Goal: Information Seeking & Learning: Get advice/opinions

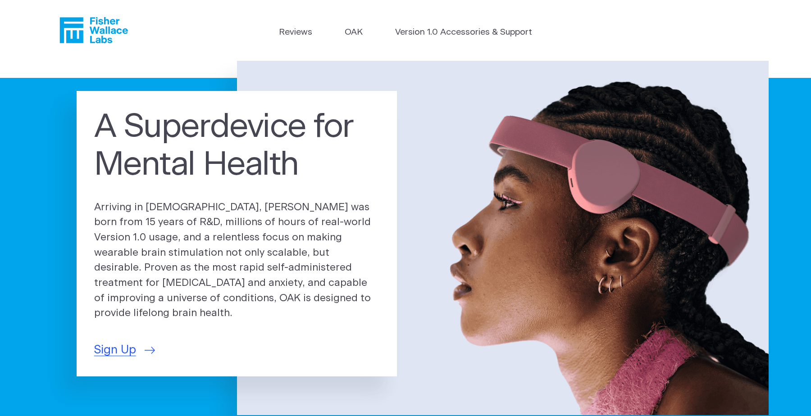
click at [167, 130] on h1 "A Superdevice for Mental Health" at bounding box center [237, 146] width 286 height 76
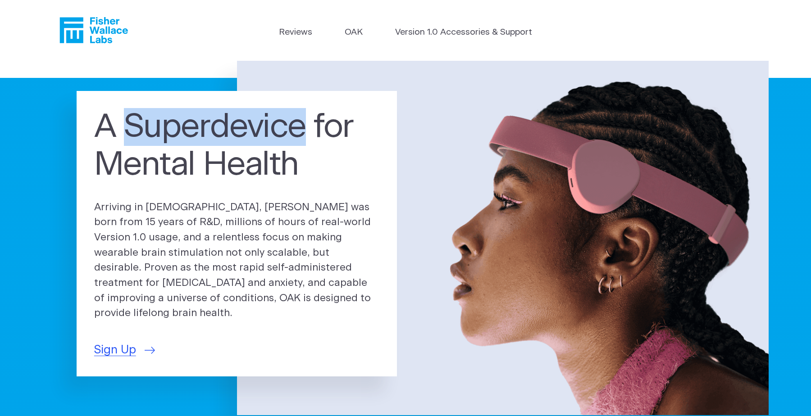
click at [167, 130] on h1 "A Superdevice for Mental Health" at bounding box center [237, 146] width 286 height 76
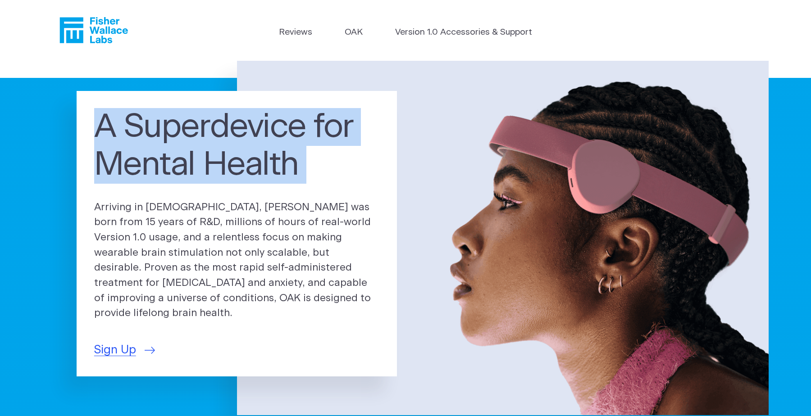
click at [167, 130] on h1 "A Superdevice for Mental Health" at bounding box center [237, 146] width 286 height 76
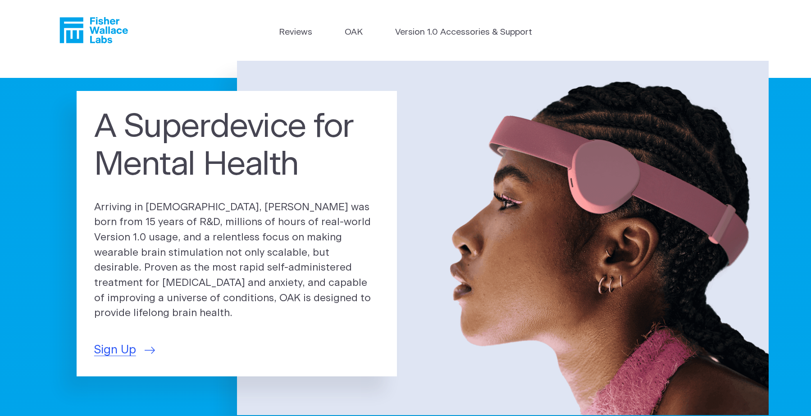
click at [184, 149] on h1 "A Superdevice for Mental Health" at bounding box center [237, 146] width 286 height 76
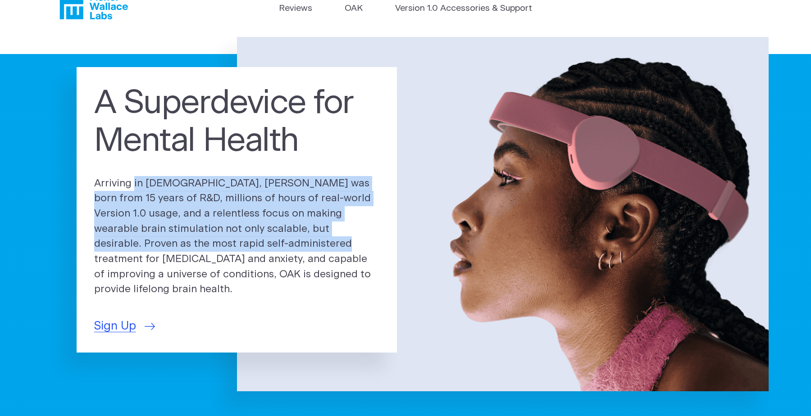
drag, startPoint x: 163, startPoint y: 181, endPoint x: 223, endPoint y: 245, distance: 88.0
click at [223, 245] on div "A Superdevice for Mental Health Arriving in [DEMOGRAPHIC_DATA], [PERSON_NAME] w…" at bounding box center [237, 210] width 320 height 286
click at [223, 245] on p "Arriving in [DEMOGRAPHIC_DATA], [PERSON_NAME] was born from 15 years of R&D, mi…" at bounding box center [237, 237] width 286 height 122
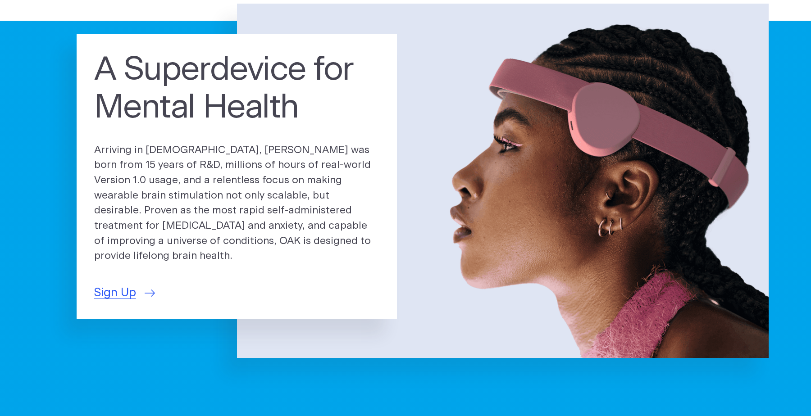
scroll to position [58, 0]
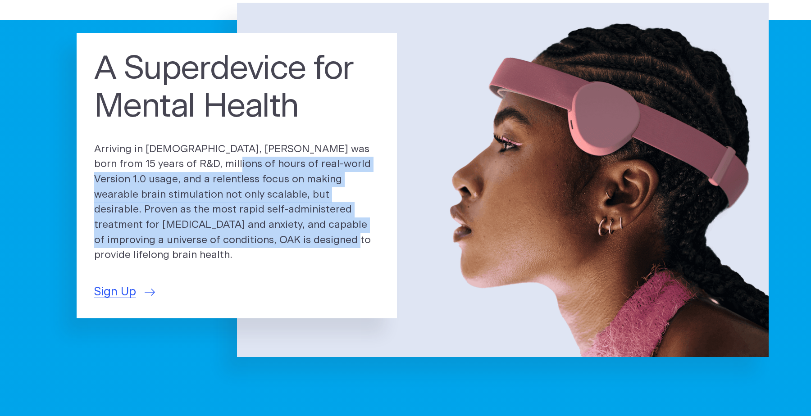
drag, startPoint x: 223, startPoint y: 245, endPoint x: 178, endPoint y: 172, distance: 85.3
click at [178, 172] on p "Arriving in [DEMOGRAPHIC_DATA], [PERSON_NAME] was born from 15 years of R&D, mi…" at bounding box center [237, 203] width 286 height 122
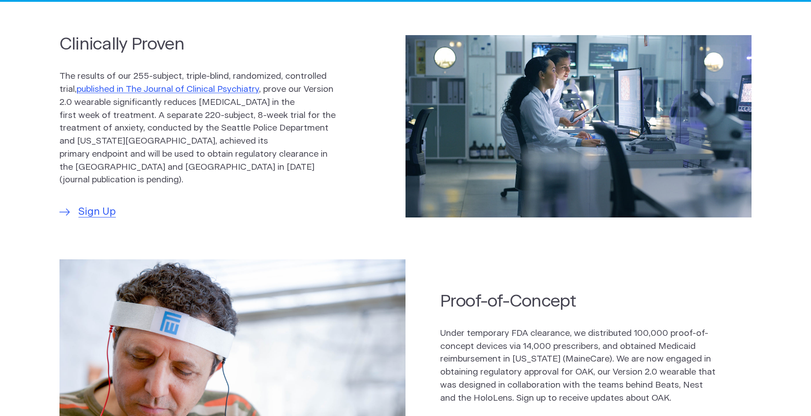
scroll to position [0, 0]
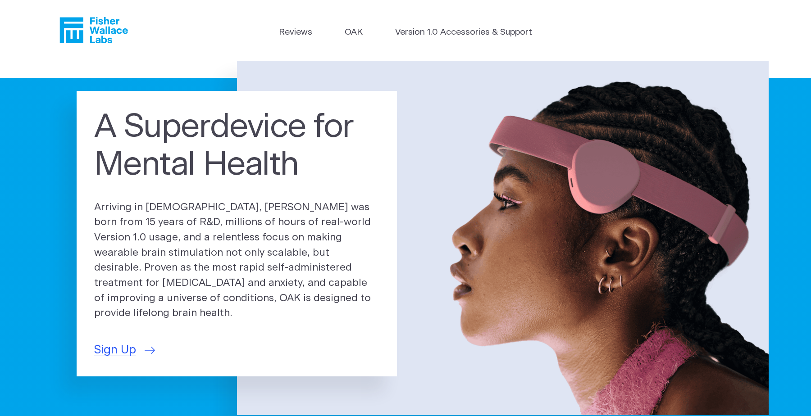
click at [141, 146] on h1 "A Superdevice for Mental Health" at bounding box center [237, 146] width 286 height 76
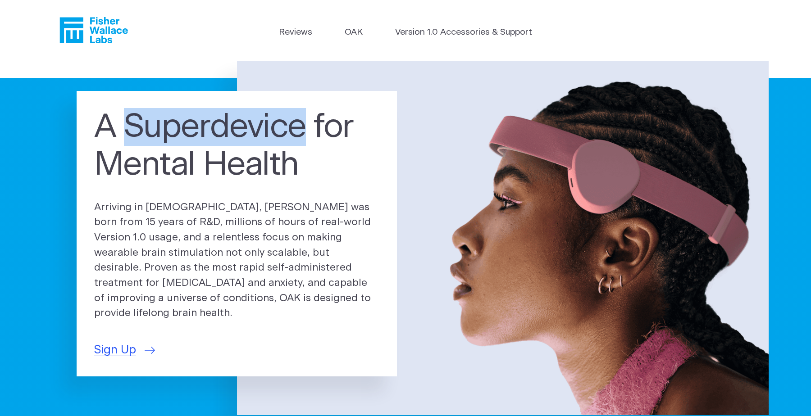
click at [141, 146] on h1 "A Superdevice for Mental Health" at bounding box center [237, 146] width 286 height 76
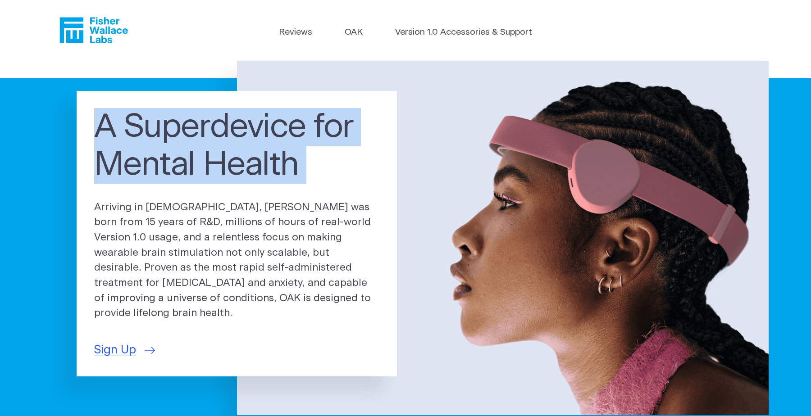
click at [141, 146] on h1 "A Superdevice for Mental Health" at bounding box center [237, 146] width 286 height 76
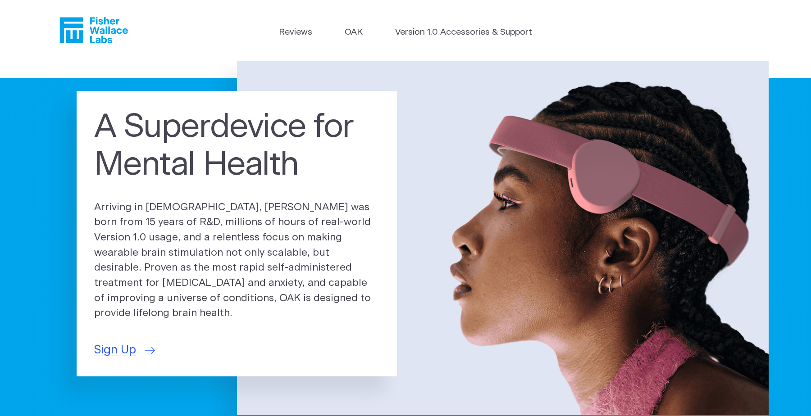
click at [131, 213] on p "Arriving in [DEMOGRAPHIC_DATA], [PERSON_NAME] was born from 15 years of R&D, mi…" at bounding box center [237, 261] width 286 height 122
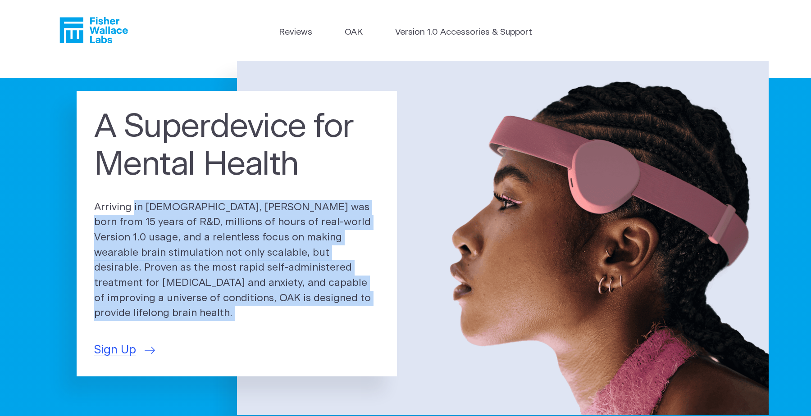
click at [131, 213] on p "Arriving in [DEMOGRAPHIC_DATA], [PERSON_NAME] was born from 15 years of R&D, mi…" at bounding box center [237, 261] width 286 height 122
click at [131, 222] on p "Arriving in [DEMOGRAPHIC_DATA], [PERSON_NAME] was born from 15 years of R&D, mi…" at bounding box center [237, 261] width 286 height 122
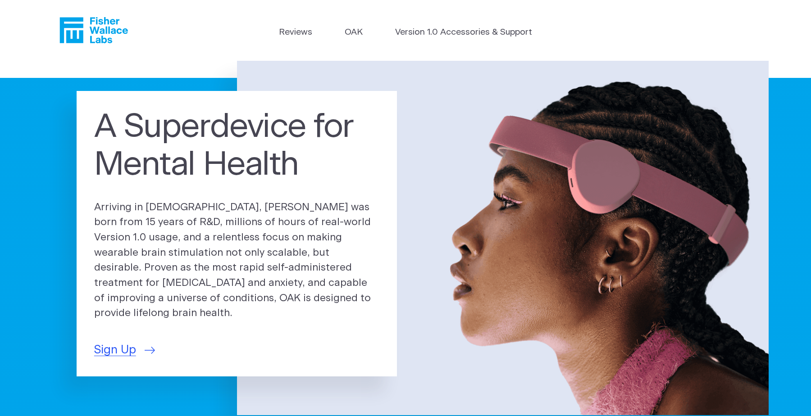
click at [132, 230] on p "Arriving in [DEMOGRAPHIC_DATA], [PERSON_NAME] was born from 15 years of R&D, mi…" at bounding box center [237, 261] width 286 height 122
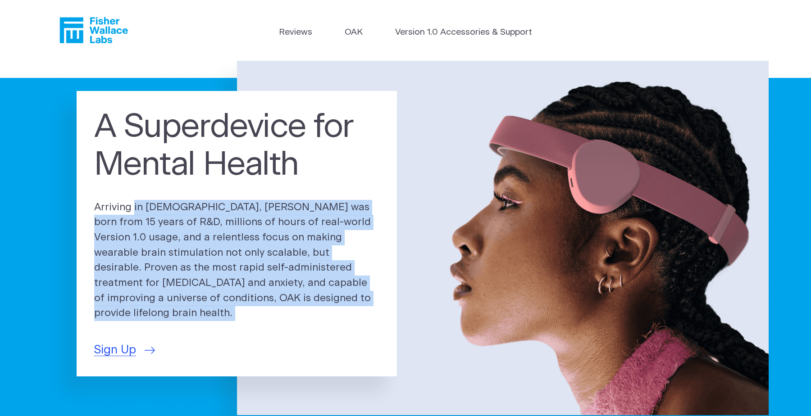
click at [132, 230] on p "Arriving in [DEMOGRAPHIC_DATA], [PERSON_NAME] was born from 15 years of R&D, mi…" at bounding box center [237, 261] width 286 height 122
click at [134, 230] on p "Arriving in [DEMOGRAPHIC_DATA], [PERSON_NAME] was born from 15 years of R&D, mi…" at bounding box center [237, 261] width 286 height 122
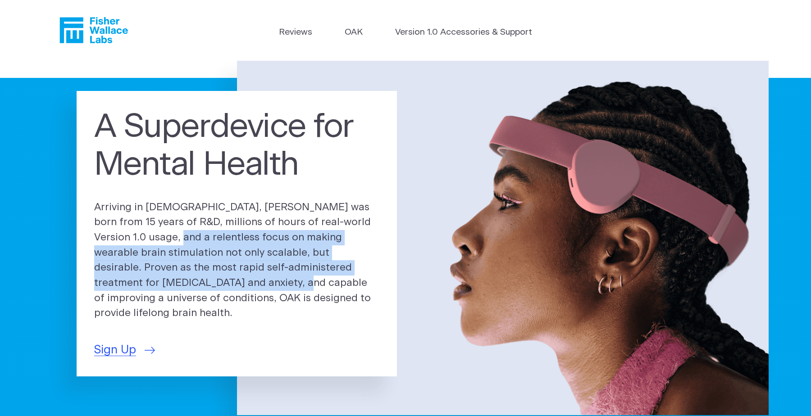
drag, startPoint x: 135, startPoint y: 239, endPoint x: 173, endPoint y: 294, distance: 67.0
click at [173, 294] on p "Arriving in [DEMOGRAPHIC_DATA], [PERSON_NAME] was born from 15 years of R&D, mi…" at bounding box center [237, 261] width 286 height 122
drag, startPoint x: 173, startPoint y: 294, endPoint x: 150, endPoint y: 248, distance: 51.6
click at [150, 248] on p "Arriving in [DEMOGRAPHIC_DATA], [PERSON_NAME] was born from 15 years of R&D, mi…" at bounding box center [237, 261] width 286 height 122
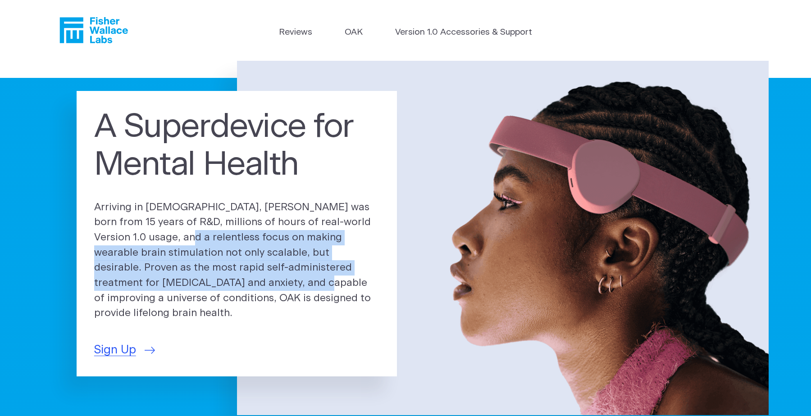
click at [150, 248] on p "Arriving in [DEMOGRAPHIC_DATA], [PERSON_NAME] was born from 15 years of R&D, mi…" at bounding box center [237, 261] width 286 height 122
drag, startPoint x: 150, startPoint y: 248, endPoint x: 177, endPoint y: 291, distance: 50.8
click at [177, 291] on p "Arriving in [DEMOGRAPHIC_DATA], [PERSON_NAME] was born from 15 years of R&D, mi…" at bounding box center [237, 261] width 286 height 122
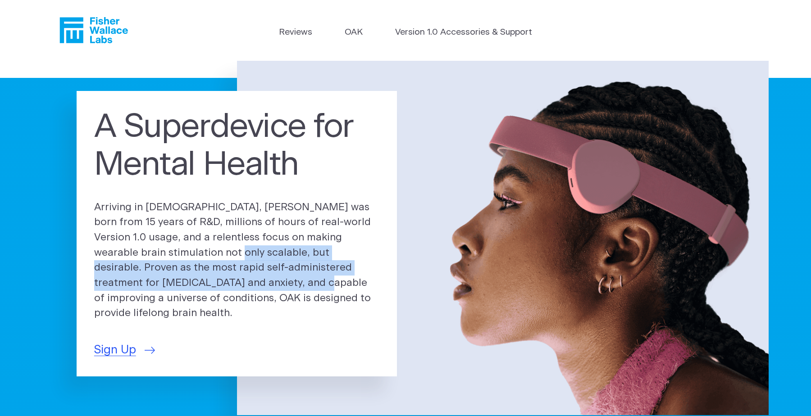
drag, startPoint x: 177, startPoint y: 291, endPoint x: 168, endPoint y: 264, distance: 28.5
click at [168, 264] on p "Arriving in [DEMOGRAPHIC_DATA], [PERSON_NAME] was born from 15 years of R&D, mi…" at bounding box center [237, 261] width 286 height 122
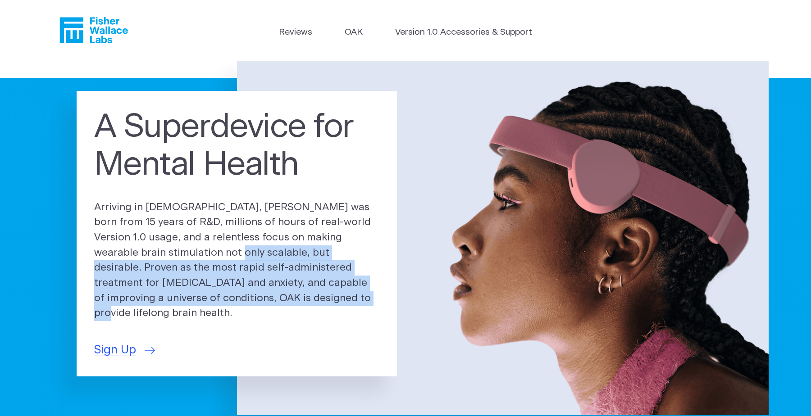
drag, startPoint x: 168, startPoint y: 264, endPoint x: 239, endPoint y: 304, distance: 81.9
click at [240, 304] on p "Arriving in [DEMOGRAPHIC_DATA], [PERSON_NAME] was born from 15 years of R&D, mi…" at bounding box center [237, 261] width 286 height 122
click at [239, 304] on p "Arriving in [DEMOGRAPHIC_DATA], [PERSON_NAME] was born from 15 years of R&D, mi…" at bounding box center [237, 261] width 286 height 122
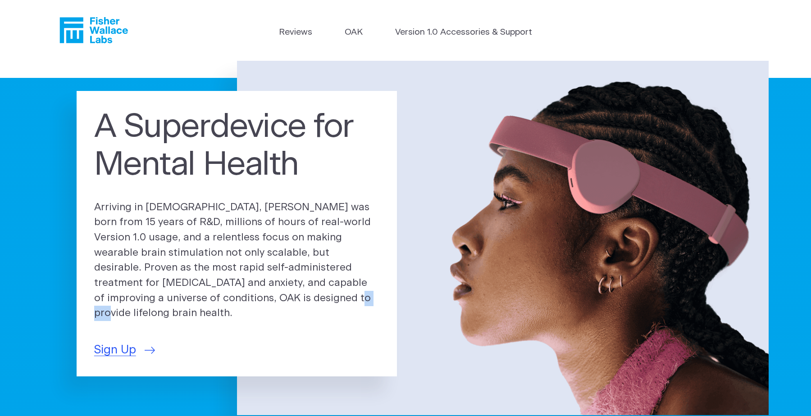
click at [239, 304] on p "Arriving in [DEMOGRAPHIC_DATA], [PERSON_NAME] was born from 15 years of R&D, mi…" at bounding box center [237, 261] width 286 height 122
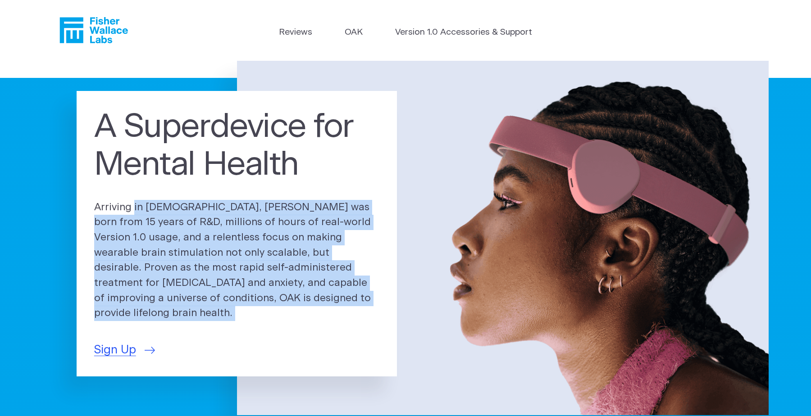
click at [239, 304] on p "Arriving in [DEMOGRAPHIC_DATA], [PERSON_NAME] was born from 15 years of R&D, mi…" at bounding box center [237, 261] width 286 height 122
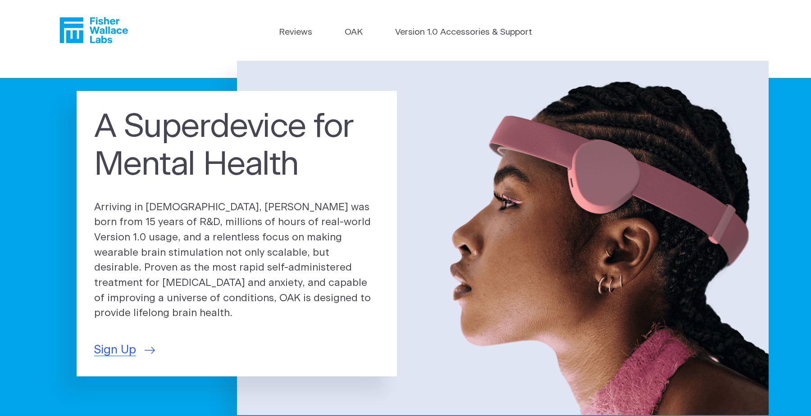
click at [252, 294] on p "Arriving in [DEMOGRAPHIC_DATA], [PERSON_NAME] was born from 15 years of R&D, mi…" at bounding box center [237, 261] width 286 height 122
click at [163, 273] on p "Arriving in [DEMOGRAPHIC_DATA], [PERSON_NAME] was born from 15 years of R&D, mi…" at bounding box center [237, 261] width 286 height 122
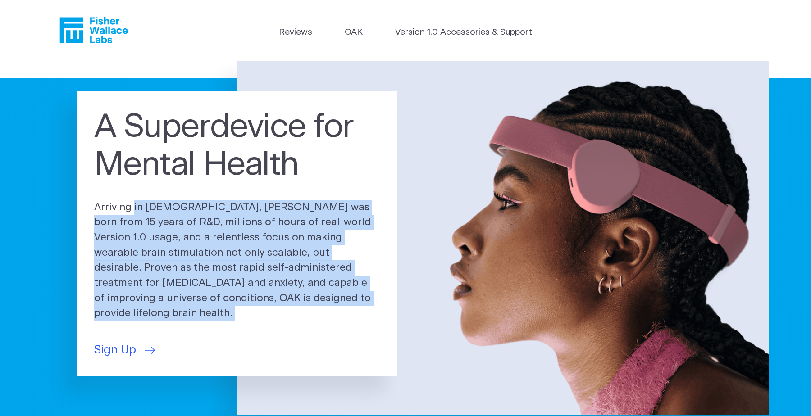
click at [163, 273] on p "Arriving in [DEMOGRAPHIC_DATA], [PERSON_NAME] was born from 15 years of R&D, mi…" at bounding box center [237, 261] width 286 height 122
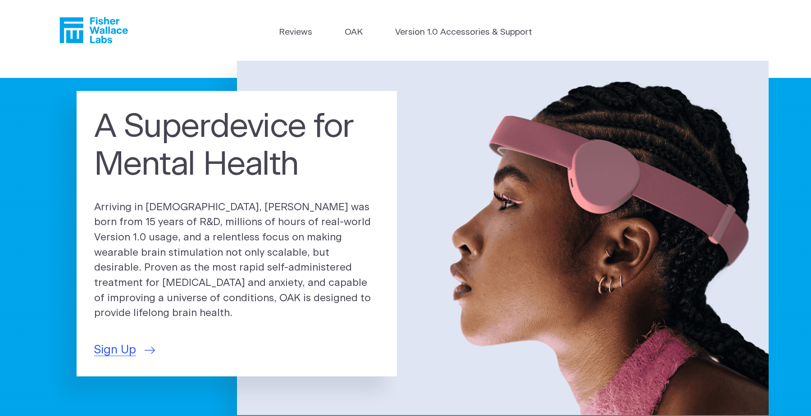
click at [181, 282] on p "Arriving in [DEMOGRAPHIC_DATA], [PERSON_NAME] was born from 15 years of R&D, mi…" at bounding box center [237, 261] width 286 height 122
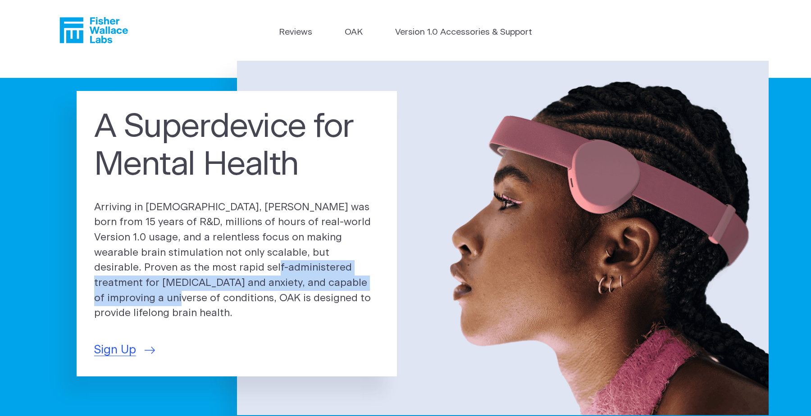
drag, startPoint x: 181, startPoint y: 282, endPoint x: 295, endPoint y: 298, distance: 114.7
click at [295, 298] on p "Arriving in [DEMOGRAPHIC_DATA], [PERSON_NAME] was born from 15 years of R&D, mi…" at bounding box center [237, 261] width 286 height 122
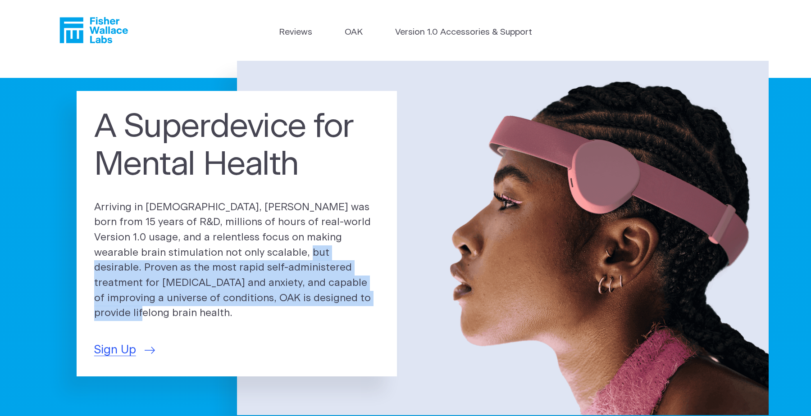
drag, startPoint x: 295, startPoint y: 304, endPoint x: 226, endPoint y: 265, distance: 79.3
click at [226, 265] on p "Arriving in [DEMOGRAPHIC_DATA], [PERSON_NAME] was born from 15 years of R&D, mi…" at bounding box center [237, 261] width 286 height 122
drag, startPoint x: 226, startPoint y: 265, endPoint x: 278, endPoint y: 309, distance: 68.5
click at [279, 309] on p "Arriving in [DEMOGRAPHIC_DATA], [PERSON_NAME] was born from 15 years of R&D, mi…" at bounding box center [237, 261] width 286 height 122
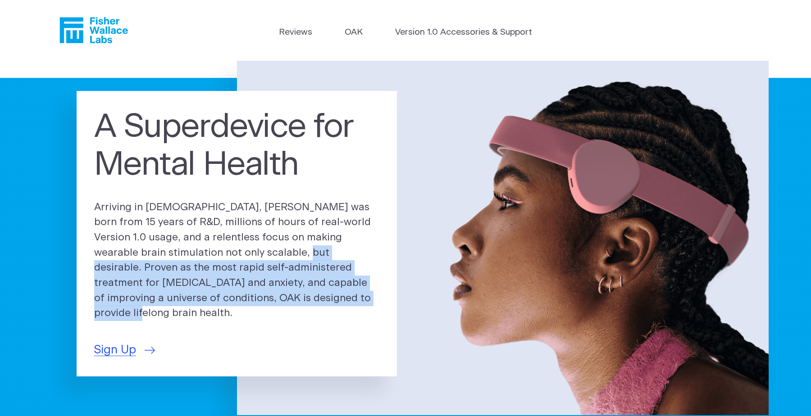
click at [278, 309] on p "Arriving in [DEMOGRAPHIC_DATA], [PERSON_NAME] was born from 15 years of R&D, mi…" at bounding box center [237, 261] width 286 height 122
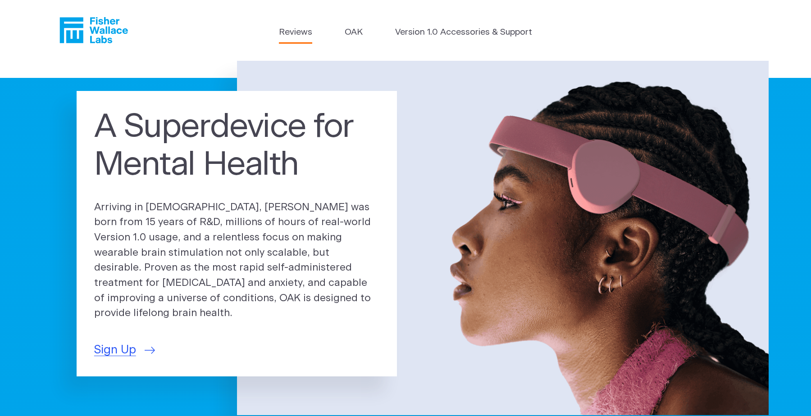
click at [306, 31] on link "Reviews" at bounding box center [295, 32] width 33 height 13
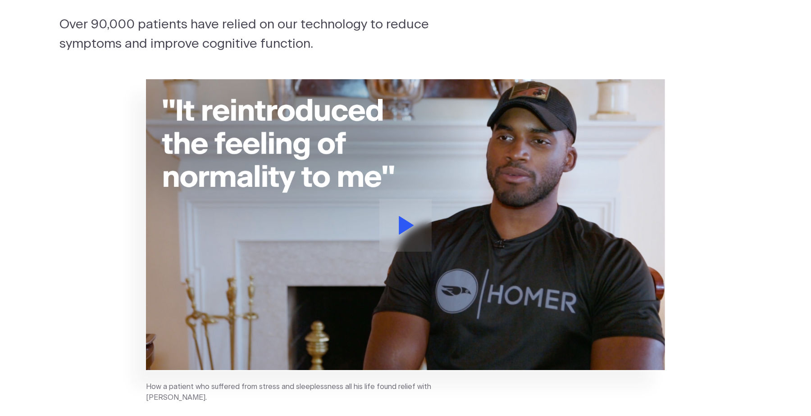
scroll to position [118, 0]
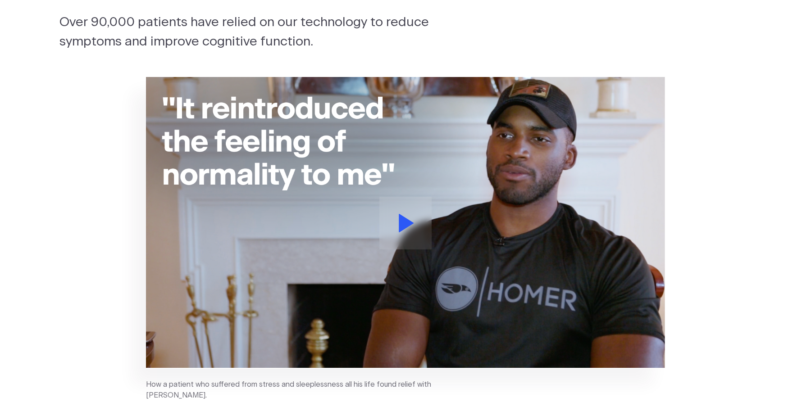
click at [401, 207] on button at bounding box center [405, 223] width 52 height 53
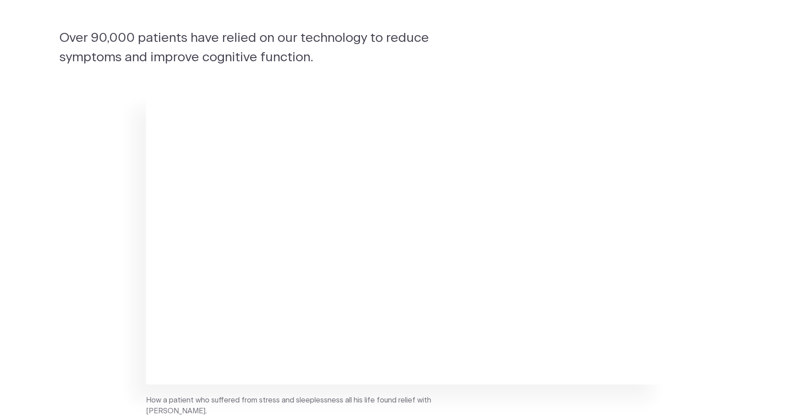
scroll to position [111, 0]
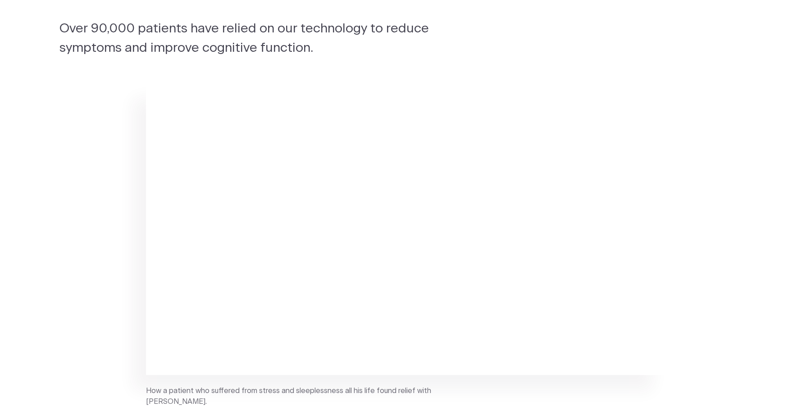
click at [715, 268] on section "How a patient who suffered from stress and sleeplessness all his life found rel…" at bounding box center [405, 250] width 811 height 369
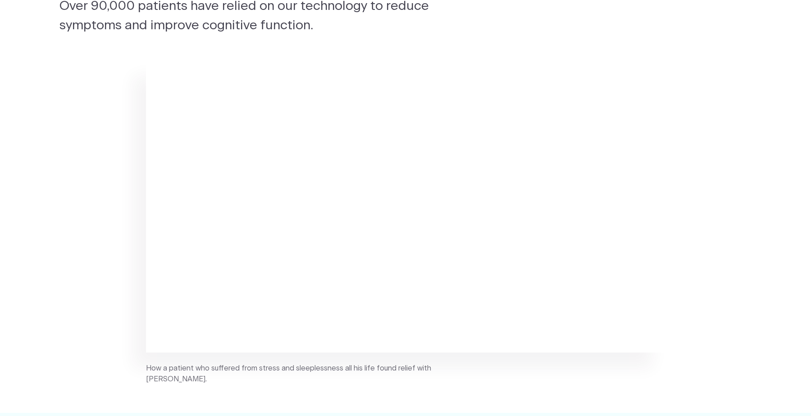
scroll to position [136, 0]
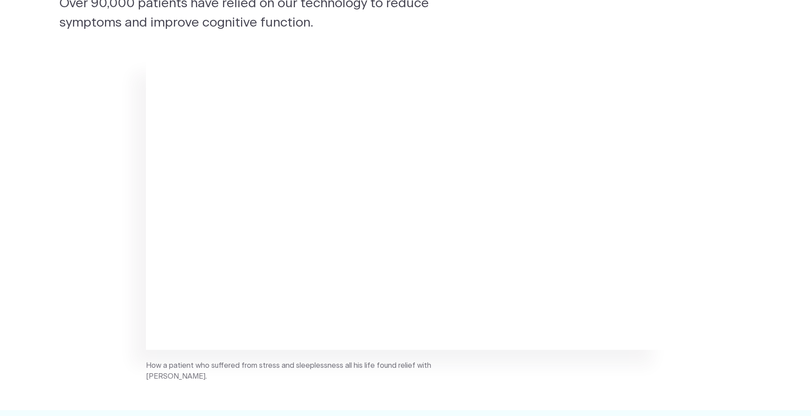
click at [275, 367] on figcaption "How a patient who suffered from stress and sleeplessness all his life found rel…" at bounding box center [292, 372] width 293 height 22
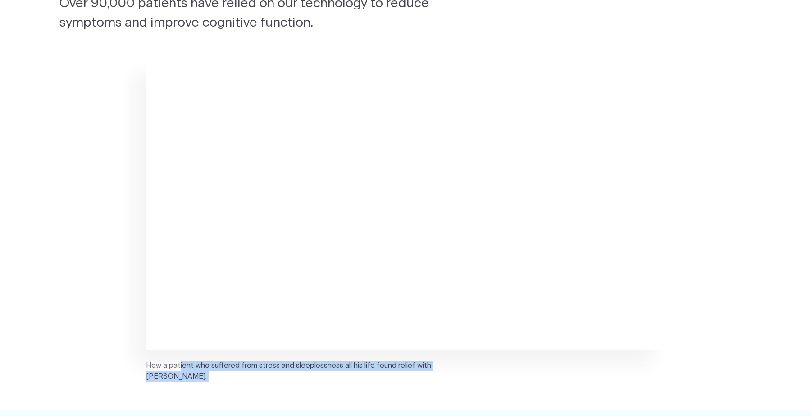
click at [275, 367] on figcaption "How a patient who suffered from stress and sleeplessness all his life found rel…" at bounding box center [292, 372] width 293 height 22
click at [276, 367] on figcaption "How a patient who suffered from stress and sleeplessness all his life found rel…" at bounding box center [292, 372] width 293 height 22
drag, startPoint x: 276, startPoint y: 367, endPoint x: 310, endPoint y: 371, distance: 34.5
click at [310, 371] on figcaption "How a patient who suffered from stress and sleeplessness all his life found rel…" at bounding box center [292, 372] width 293 height 22
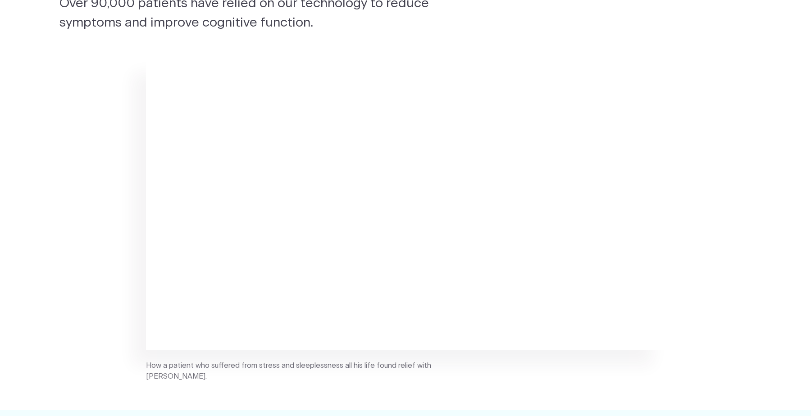
drag, startPoint x: 311, startPoint y: 374, endPoint x: 289, endPoint y: 363, distance: 24.4
click at [289, 363] on figcaption "How a patient who suffered from stress and sleeplessness all his life found rel…" at bounding box center [292, 372] width 293 height 22
drag, startPoint x: 289, startPoint y: 363, endPoint x: 295, endPoint y: 374, distance: 12.5
click at [295, 374] on figcaption "How a patient who suffered from stress and sleeplessness all his life found rel…" at bounding box center [292, 372] width 293 height 22
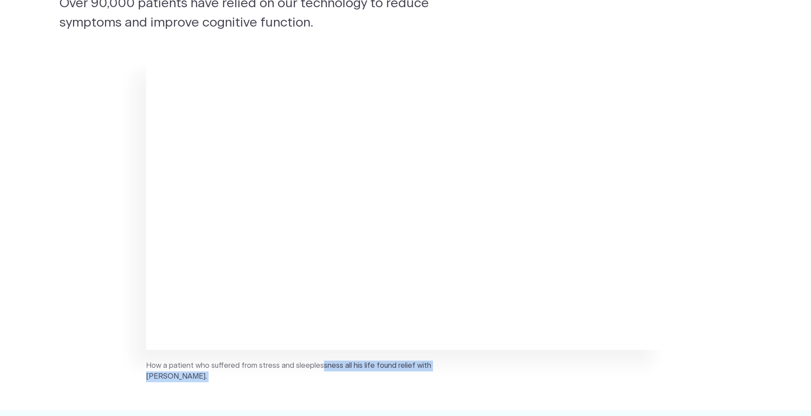
click at [295, 374] on figcaption "How a patient who suffered from stress and sleeplessness all his life found rel…" at bounding box center [292, 372] width 293 height 22
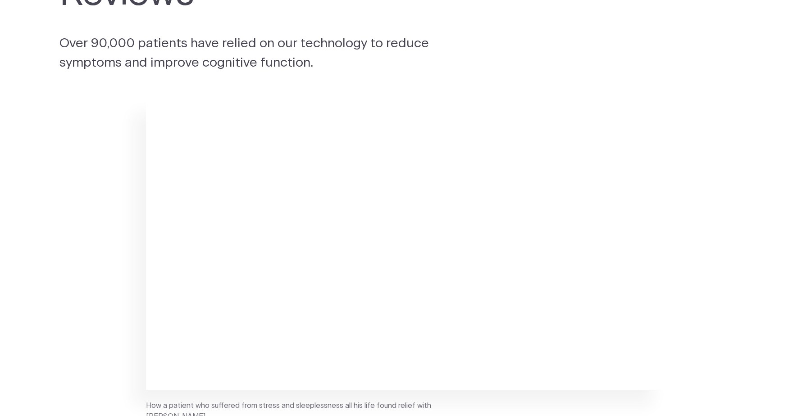
scroll to position [0, 0]
